Goal: Task Accomplishment & Management: Complete application form

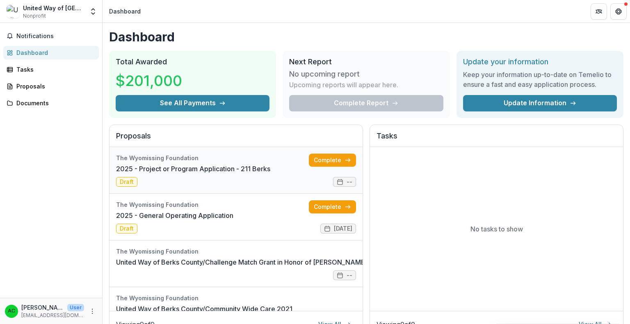
click at [159, 164] on link "2025 - Project or Program Application - 211 Berks" at bounding box center [193, 169] width 154 height 10
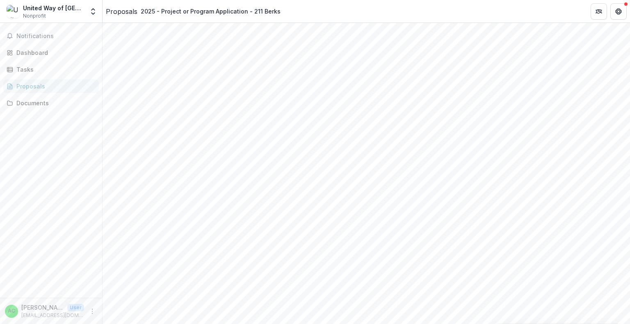
scroll to position [1010, 0]
click at [397, 324] on div "1 year" at bounding box center [315, 329] width 630 height 10
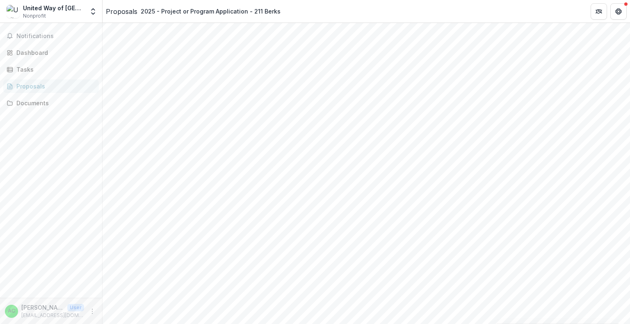
scroll to position [82, 0]
type input "*******"
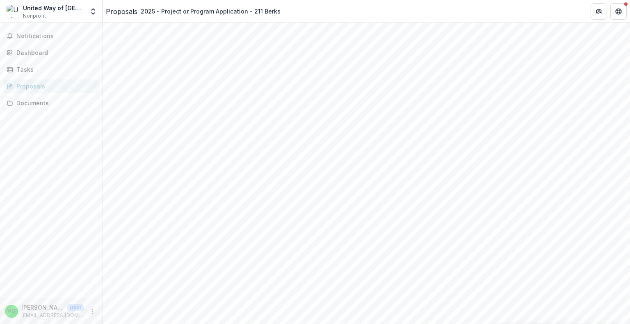
drag, startPoint x: 151, startPoint y: 83, endPoint x: 202, endPoint y: 92, distance: 51.6
copy p "Is this request related to an unexpected loss of government funding? If so, ple…"
drag, startPoint x: 152, startPoint y: 139, endPoint x: 278, endPoint y: 153, distance: 126.9
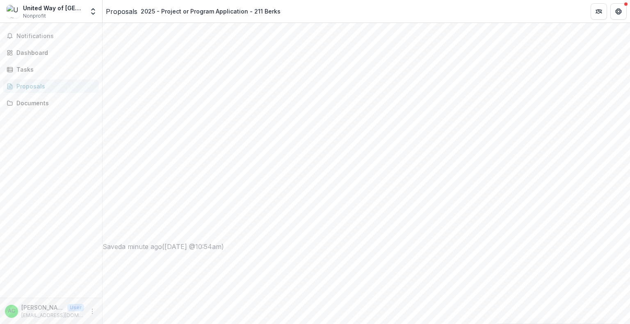
drag, startPoint x: 153, startPoint y: 141, endPoint x: 349, endPoint y: 152, distance: 196.7
drag, startPoint x: 151, startPoint y: 139, endPoint x: 355, endPoint y: 150, distance: 203.7
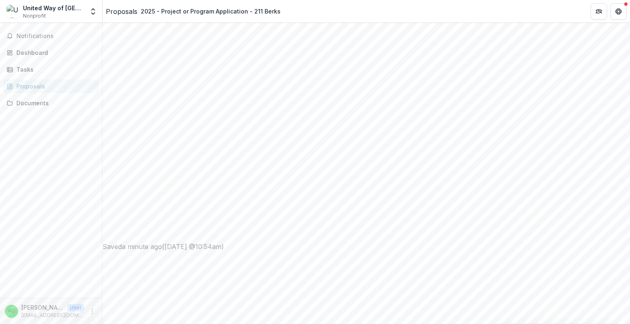
drag, startPoint x: 343, startPoint y: 150, endPoint x: 151, endPoint y: 146, distance: 191.9
copy p "Grant summary - Briefly describe the organization, the specific purpose of the …"
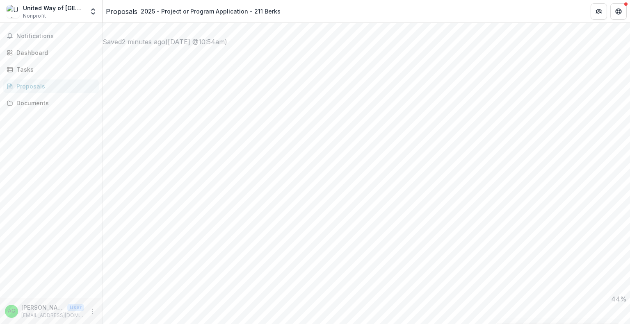
drag, startPoint x: 154, startPoint y: 122, endPoint x: 336, endPoint y: 131, distance: 182.2
drag, startPoint x: 334, startPoint y: 132, endPoint x: 146, endPoint y: 124, distance: 188.0
copy p "Describe the opportunity, challenges, issues or need that your proposal address…"
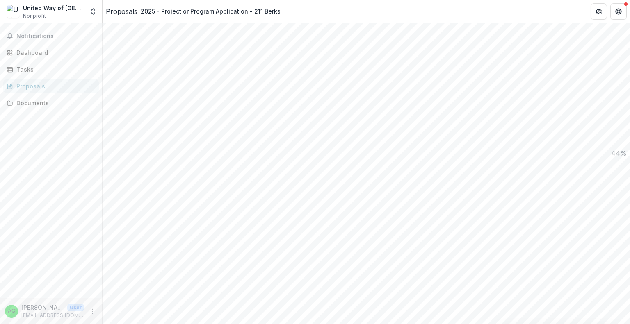
scroll to position [697, 0]
drag, startPoint x: 153, startPoint y: 148, endPoint x: 403, endPoint y: 157, distance: 251.1
drag, startPoint x: 396, startPoint y: 159, endPoint x: 152, endPoint y: 152, distance: 244.0
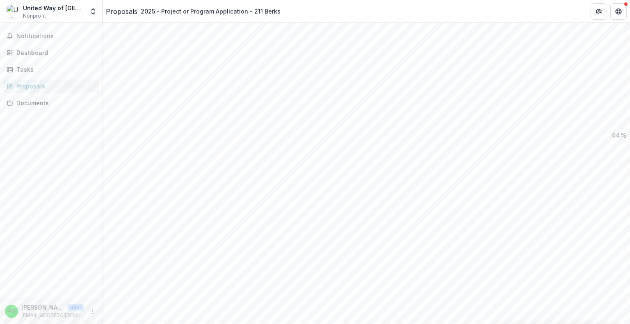
drag, startPoint x: 153, startPoint y: 147, endPoint x: 405, endPoint y: 159, distance: 252.8
drag, startPoint x: 396, startPoint y: 159, endPoint x: 150, endPoint y: 147, distance: 246.3
copy p "Clearly describe the proposed solution to this need or opportunity, including p…"
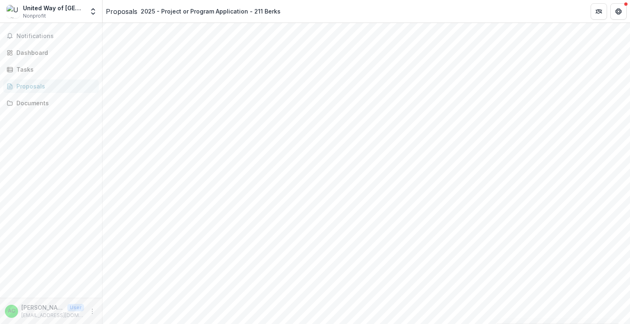
scroll to position [902, 0]
drag, startPoint x: 152, startPoint y: 131, endPoint x: 222, endPoint y: 151, distance: 72.9
drag, startPoint x: 220, startPoint y: 152, endPoint x: 152, endPoint y: 132, distance: 70.4
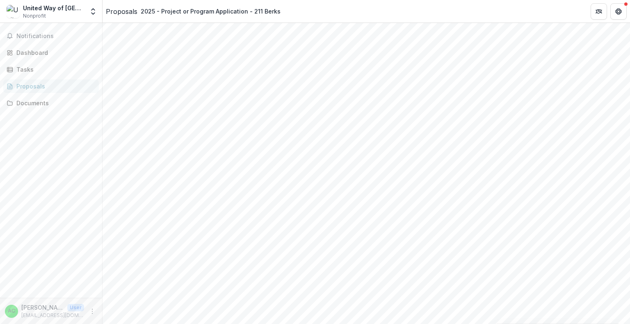
drag, startPoint x: 153, startPoint y: 132, endPoint x: 221, endPoint y: 151, distance: 70.3
drag, startPoint x: 221, startPoint y: 152, endPoint x: 153, endPoint y: 132, distance: 69.9
drag, startPoint x: 153, startPoint y: 132, endPoint x: 225, endPoint y: 153, distance: 74.2
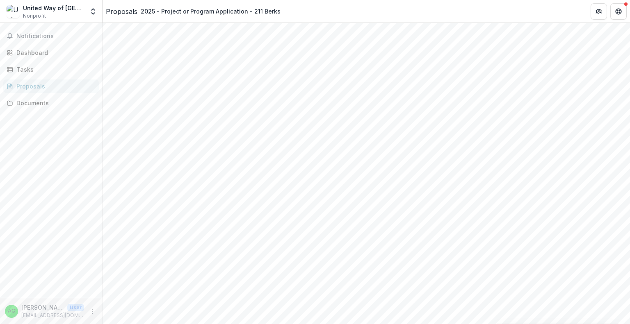
drag, startPoint x: 225, startPoint y: 153, endPoint x: 153, endPoint y: 132, distance: 74.6
drag, startPoint x: 153, startPoint y: 132, endPoint x: 230, endPoint y: 153, distance: 80.1
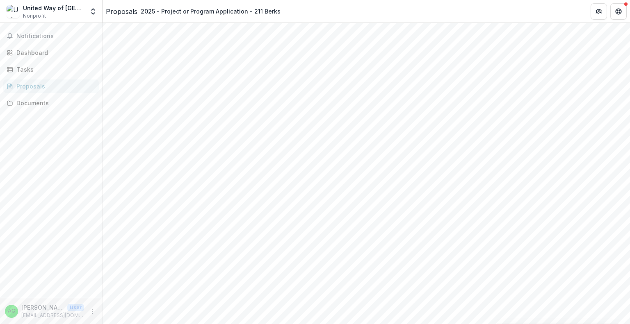
drag, startPoint x: 223, startPoint y: 151, endPoint x: 162, endPoint y: 135, distance: 63.5
drag, startPoint x: 162, startPoint y: 132, endPoint x: 184, endPoint y: 152, distance: 29.9
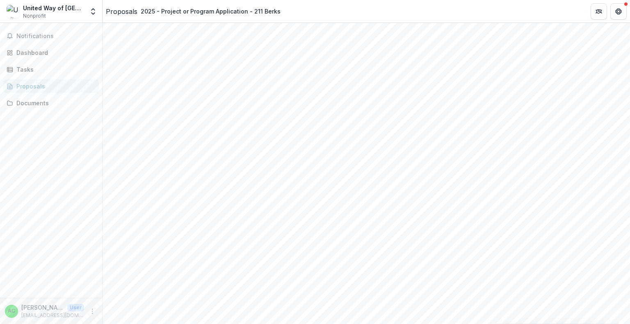
drag, startPoint x: 153, startPoint y: 132, endPoint x: 225, endPoint y: 154, distance: 75.2
drag, startPoint x: 221, startPoint y: 154, endPoint x: 153, endPoint y: 131, distance: 70.9
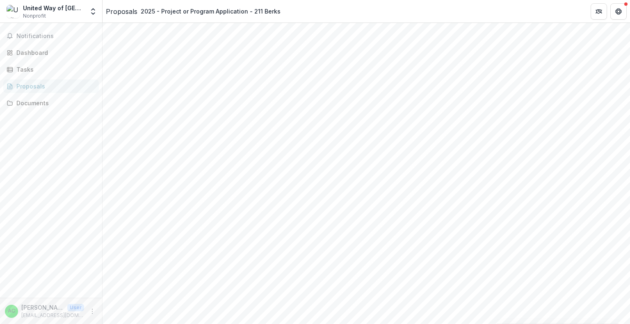
drag, startPoint x: 183, startPoint y: 137, endPoint x: 168, endPoint y: 147, distance: 17.6
drag, startPoint x: 153, startPoint y: 133, endPoint x: 214, endPoint y: 153, distance: 64.2
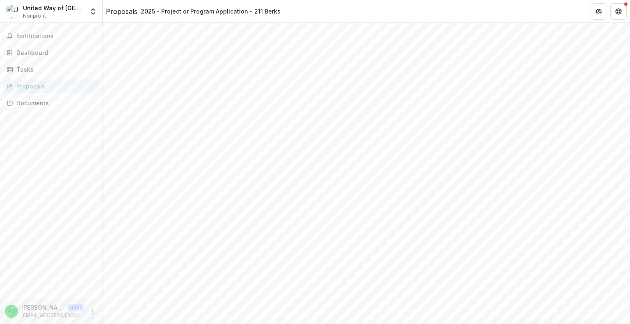
scroll to position [1105, 0]
drag, startPoint x: 233, startPoint y: 135, endPoint x: 153, endPoint y: 125, distance: 81.4
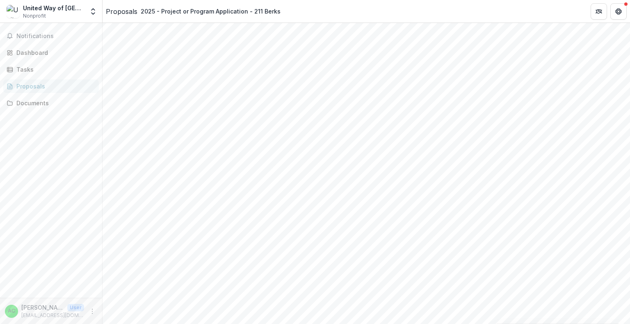
drag, startPoint x: 153, startPoint y: 125, endPoint x: 213, endPoint y: 128, distance: 60.8
